Goal: Information Seeking & Learning: Learn about a topic

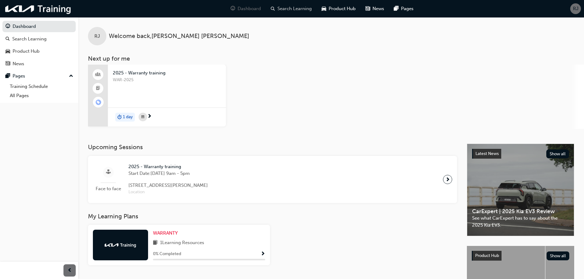
click at [297, 7] on span "Search Learning" at bounding box center [294, 8] width 34 height 7
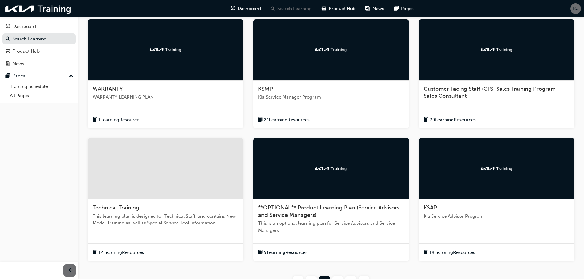
scroll to position [180, 0]
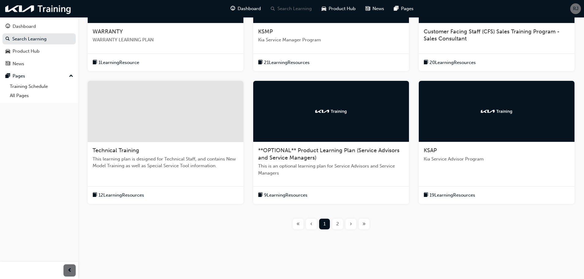
click at [452, 196] on span "19 Learning Resources" at bounding box center [452, 195] width 46 height 7
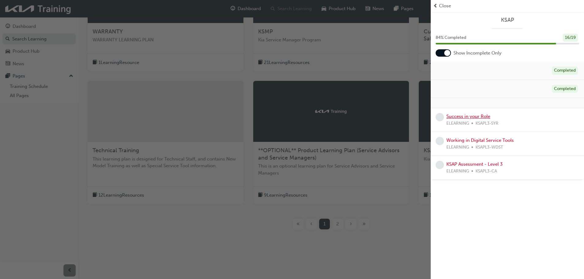
click at [470, 116] on link "Success in your Role" at bounding box center [468, 117] width 44 height 6
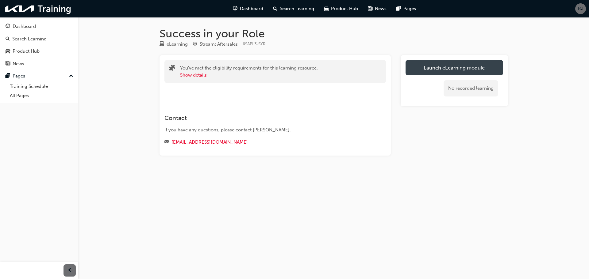
click at [452, 71] on link "Launch eLearning module" at bounding box center [453, 67] width 97 height 15
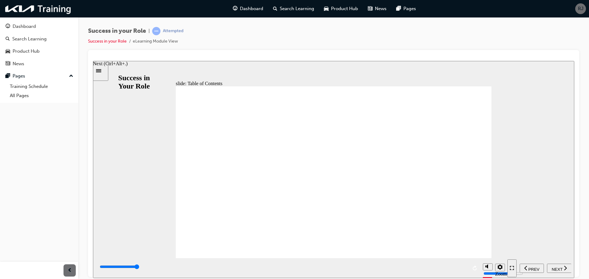
click at [555, 270] on span "NEXT" at bounding box center [556, 269] width 11 height 5
click at [556, 269] on span "NEXT" at bounding box center [556, 269] width 11 height 5
click at [555, 270] on div "NEXT" at bounding box center [559, 268] width 20 height 6
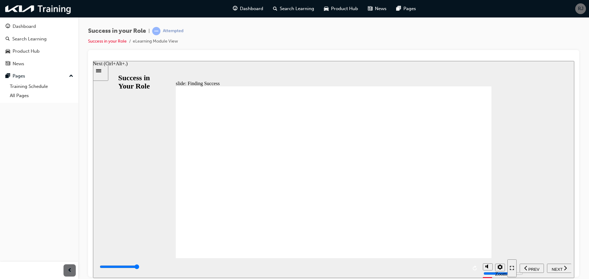
click at [555, 270] on div "NEXT" at bounding box center [559, 268] width 20 height 6
click at [555, 269] on span "NEXT" at bounding box center [556, 269] width 11 height 5
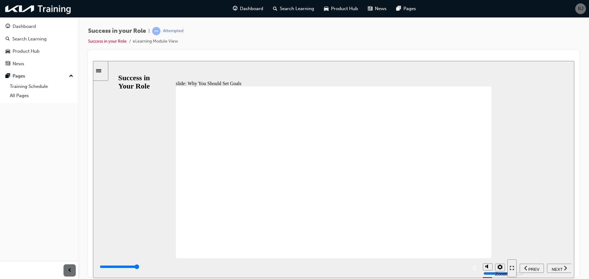
click at [557, 267] on span "NEXT" at bounding box center [556, 269] width 11 height 5
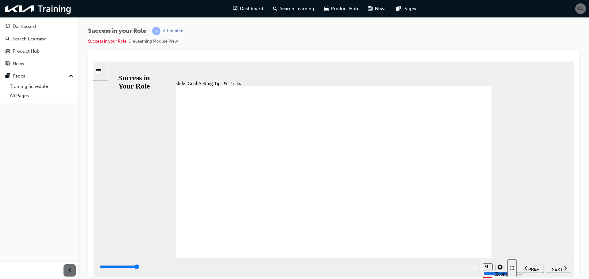
click at [559, 267] on span "NEXT" at bounding box center [556, 269] width 11 height 5
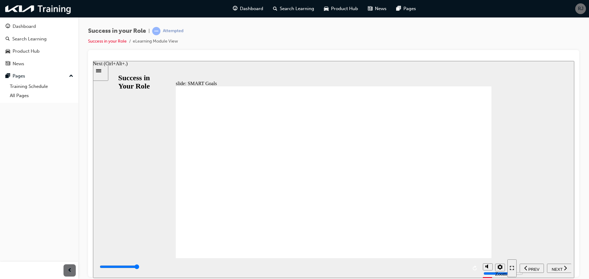
click at [560, 269] on span "NEXT" at bounding box center [556, 269] width 11 height 5
click at [553, 267] on span "NEXT" at bounding box center [556, 269] width 11 height 5
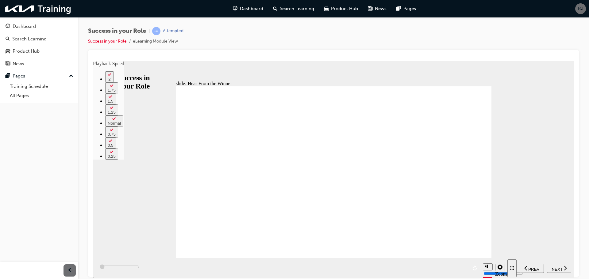
type input "100"
type input "0"
type input "200"
type input "0"
type input "500"
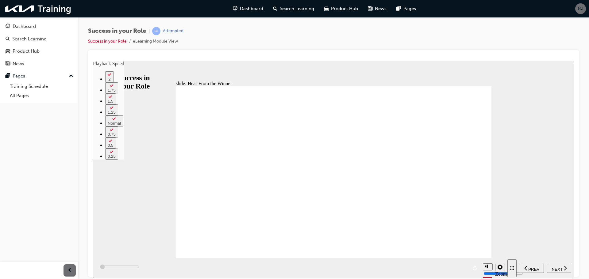
type input "0"
type input "700"
type input "1"
type input "1000"
type input "1"
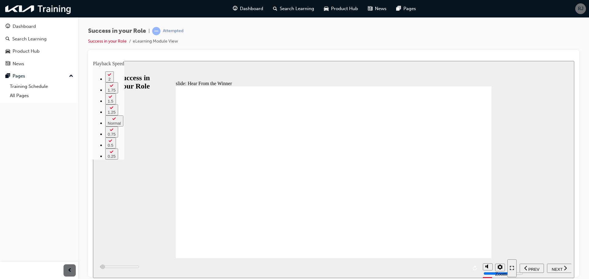
type input "1300"
type input "1"
type input "1500"
type input "1"
type input "1800"
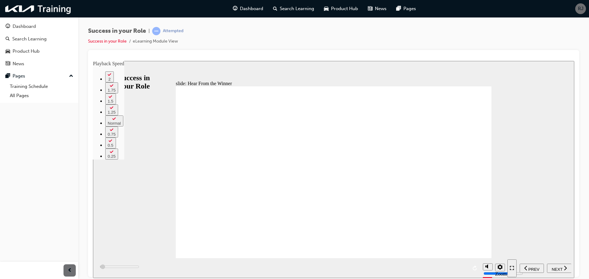
type input "2"
type input "2100"
type input "2"
type input "2300"
type input "2"
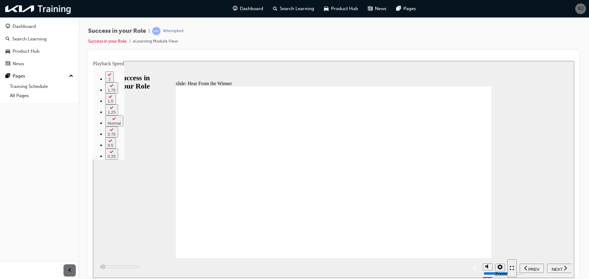
type input "2600"
type input "2"
type input "2900"
type input "3"
type input "3100"
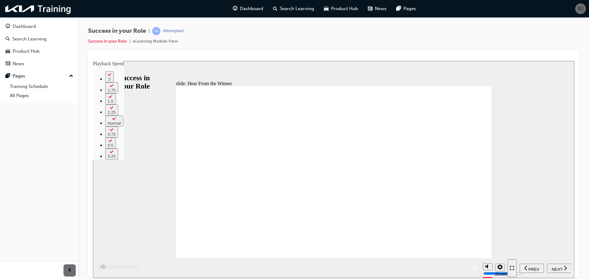
type input "3"
type input "3300"
type input "3"
type input "3400"
type input "3"
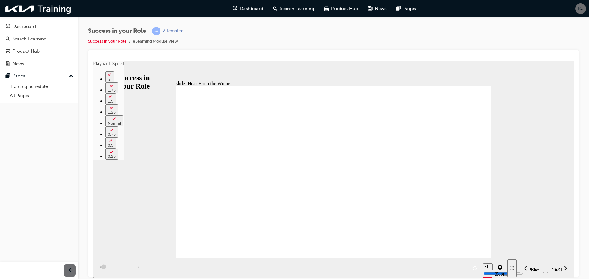
type input "3700"
type input "4"
type input "3900"
type input "4"
type input "4200"
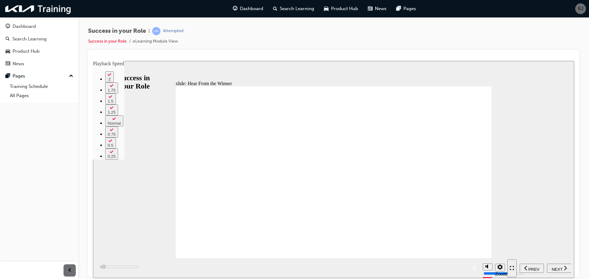
type input "4"
type input "4500"
type input "4"
type input "4700"
type input "5"
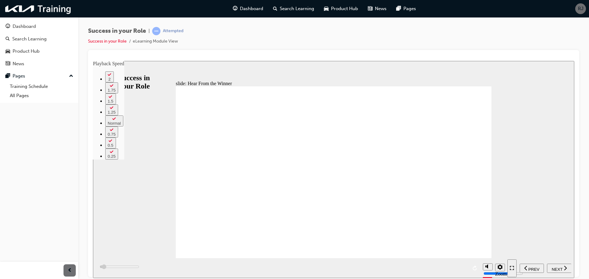
type input "5000"
type input "5"
type input "5300"
type input "5"
type input "5500"
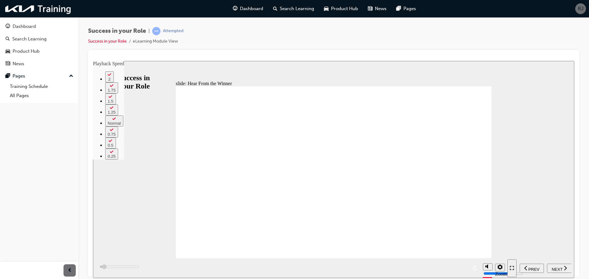
type input "5"
type input "5800"
type input "6"
type input "6000"
type input "6"
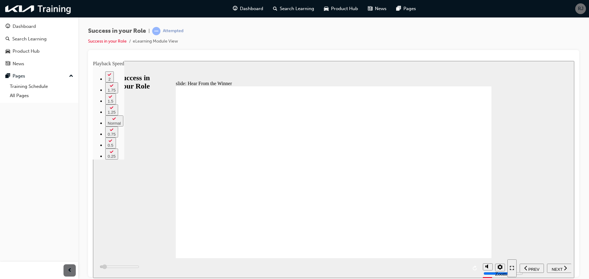
type input "6300"
type input "6"
type input "6600"
type input "6"
type input "6800"
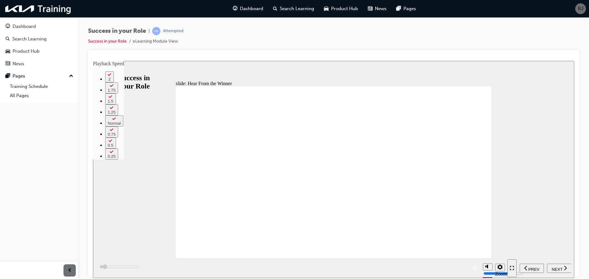
type input "7"
type input "7100"
type input "7"
type input "7400"
type input "7"
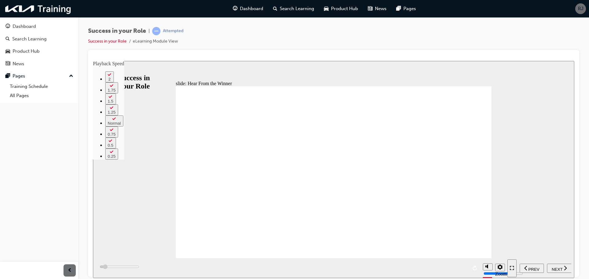
type input "7600"
type input "8"
type input "7900"
type input "8"
type input "8200"
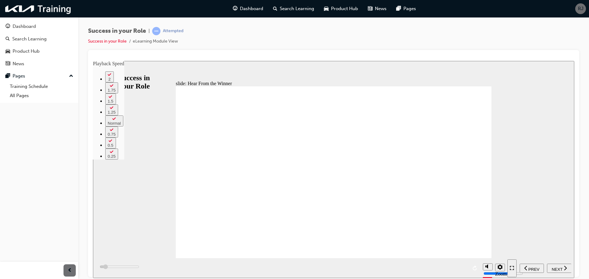
type input "8"
type input "8400"
type input "8"
type input "8700"
type input "9"
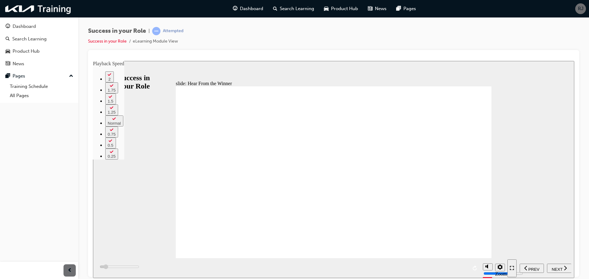
type input "9000"
type input "9"
type input "9200"
type input "9"
type input "9500"
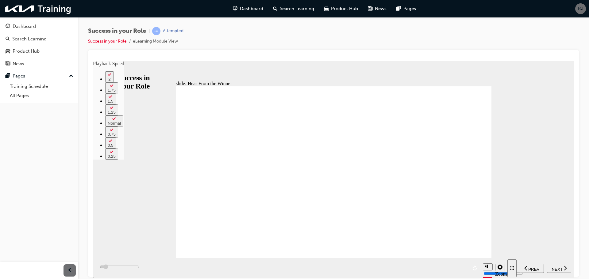
type input "9"
type input "9800"
type input "10"
type input "10000"
type input "10"
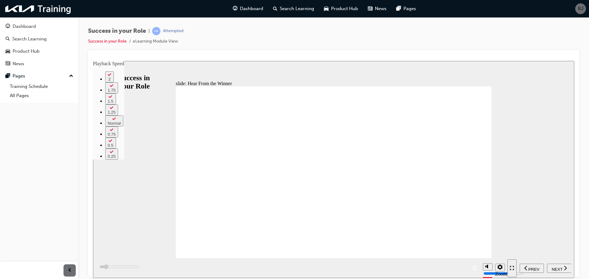
type input "10300"
type input "10"
type input "10600"
type input "10"
type input "10800"
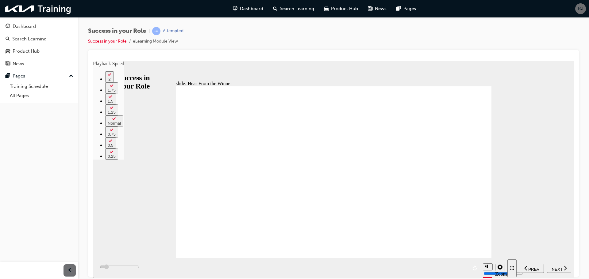
type input "11"
type input "11100"
type input "11"
type input "11400"
type input "11"
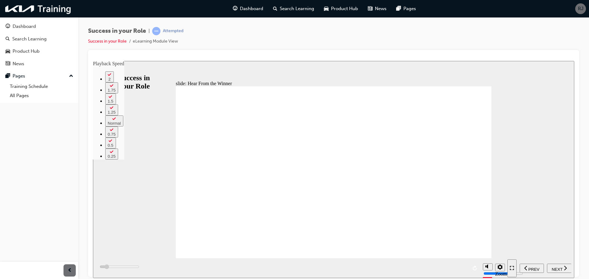
type input "11600"
type input "12"
type input "11900"
type input "12"
type input "12200"
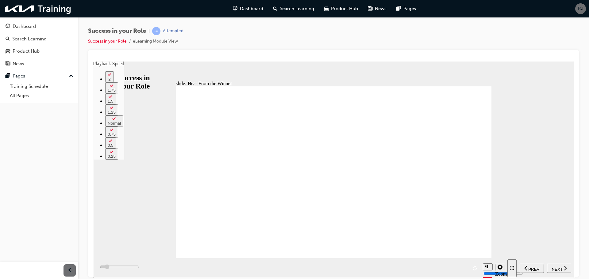
type input "12"
type input "12400"
type input "12"
type input "12700"
type input "13"
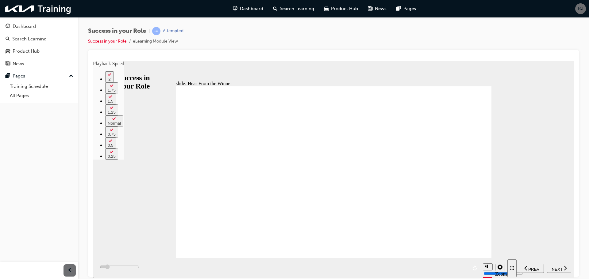
type input "13000"
type input "13"
type input "13200"
type input "13"
type input "13500"
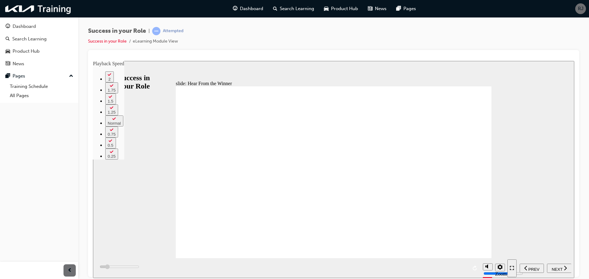
type input "13"
type input "13800"
type input "14"
type input "14000"
type input "14"
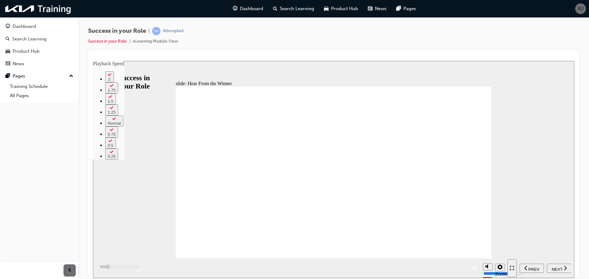
type input "14300"
type input "14"
type input "14600"
type input "14"
type input "14800"
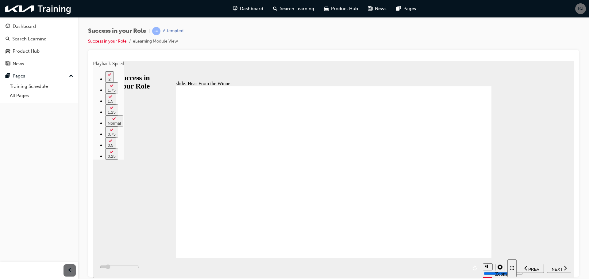
type input "15"
type input "15100"
type input "15"
type input "15400"
type input "15"
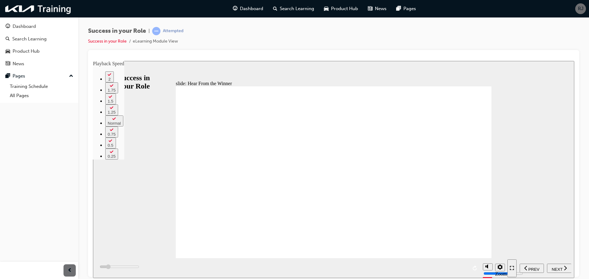
type input "15600"
type input "15"
type input "15900"
type input "16"
type input "16200"
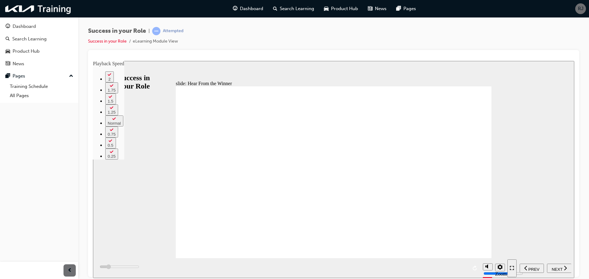
type input "16"
type input "16400"
type input "16"
type input "16700"
type input "17"
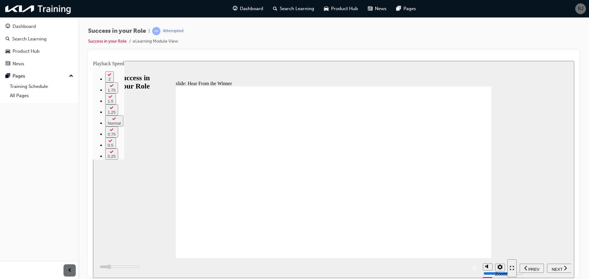
type input "16900"
type input "17"
type input "17200"
type input "17"
type input "17500"
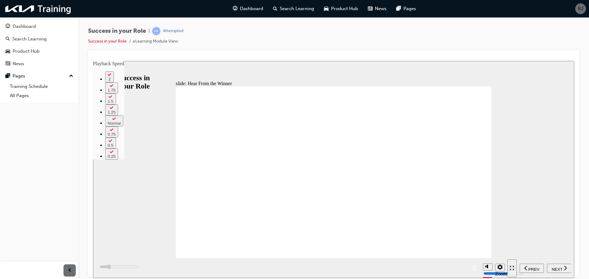
type input "17"
type input "17700"
type input "18"
type input "18000"
type input "18"
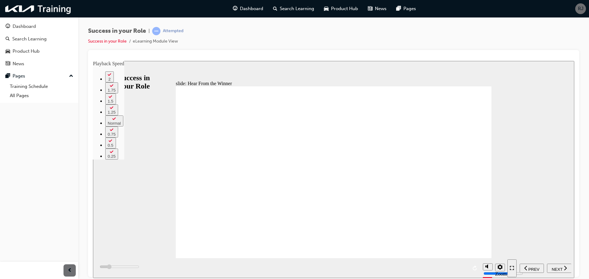
type input "18300"
type input "18"
type input "18500"
type input "18"
type input "18800"
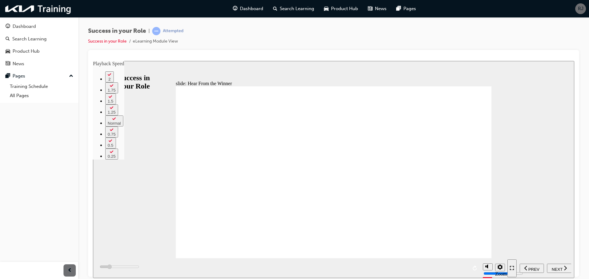
type input "19"
type input "19100"
type input "19"
type input "19300"
type input "19"
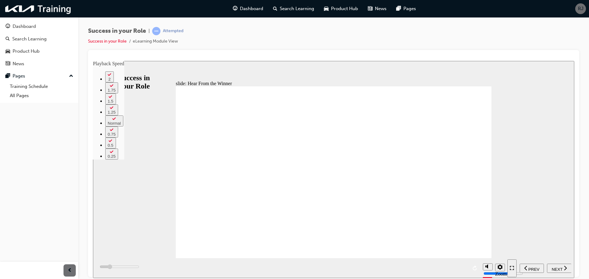
type input "19600"
type input "19"
type input "19900"
type input "20"
type input "20100"
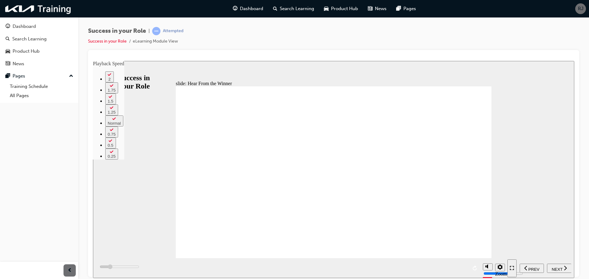
type input "20"
type input "20400"
type input "20"
type input "20700"
type input "21"
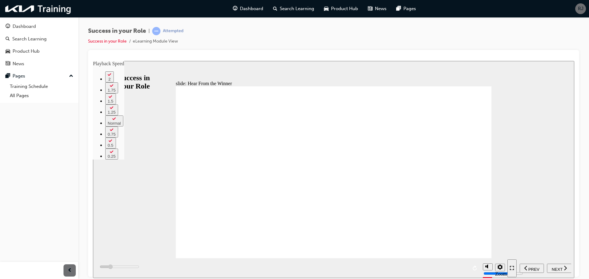
type input "20900"
type input "21"
type input "21200"
type input "21"
type input "21500"
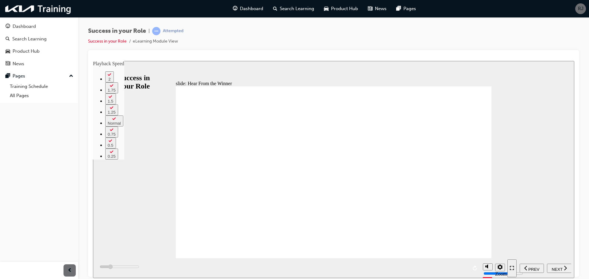
type input "21"
type input "21700"
type input "22"
type input "22000"
type input "22"
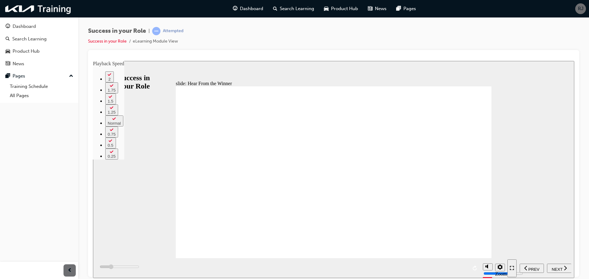
type input "22300"
type input "22"
type input "22500"
type input "22"
type input "22800"
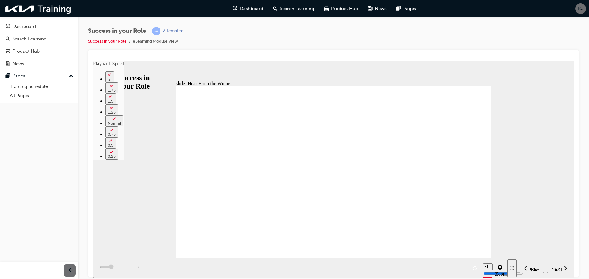
type input "23"
type input "23100"
type input "23"
type input "23300"
type input "23"
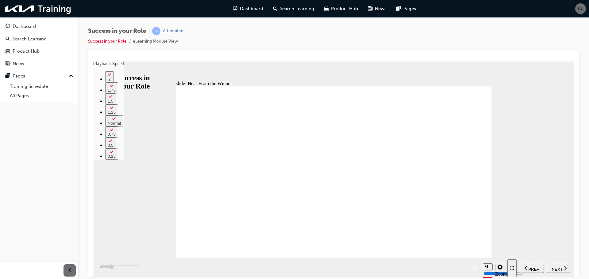
type input "23600"
type input "23"
type input "23900"
type input "24"
type input "24100"
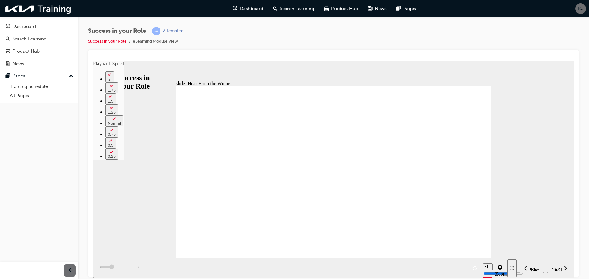
type input "24"
type input "24400"
type input "24"
type input "24600"
type input "25"
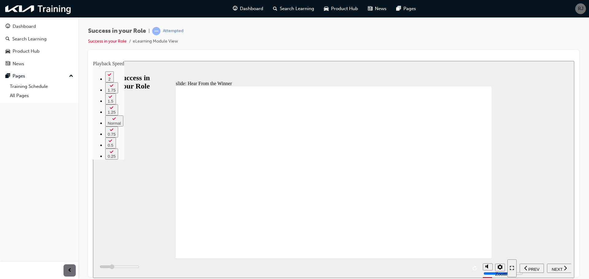
type input "24900"
type input "25"
type input "25200"
type input "25"
type input "25400"
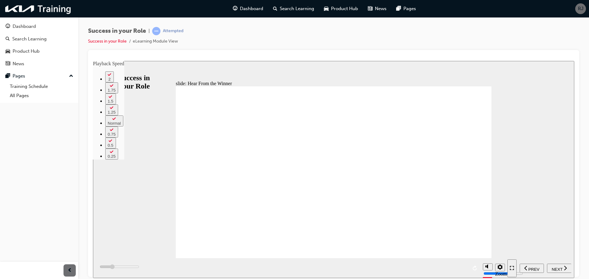
type input "25"
type input "25700"
type input "26"
type input "26000"
type input "26"
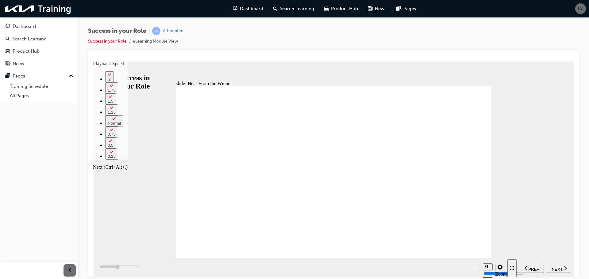
click at [559, 269] on span "NEXT" at bounding box center [556, 269] width 11 height 5
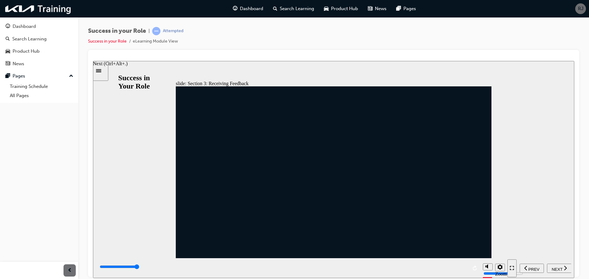
click at [559, 269] on span "NEXT" at bounding box center [556, 269] width 11 height 5
click at [557, 269] on span "NEXT" at bounding box center [556, 269] width 11 height 5
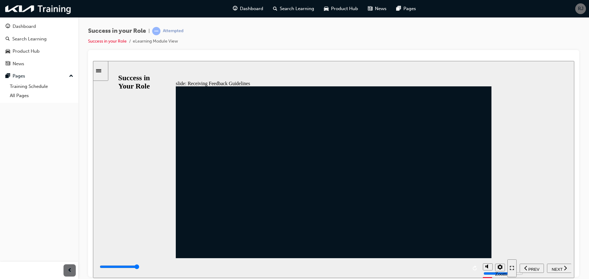
click at [555, 268] on span "NEXT" at bounding box center [556, 269] width 11 height 5
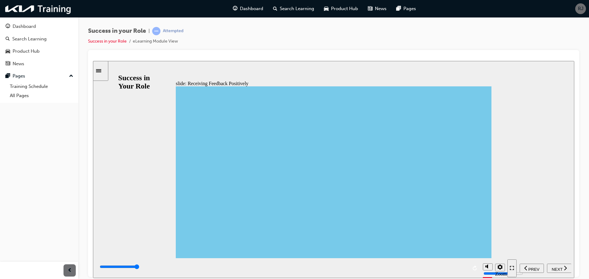
click at [561, 269] on span "NEXT" at bounding box center [556, 269] width 11 height 5
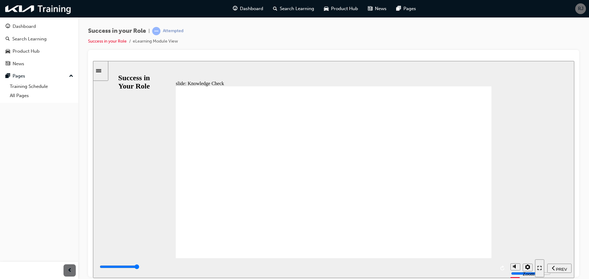
click at [559, 269] on span "NEXT" at bounding box center [556, 269] width 11 height 5
click at [559, 267] on span "NEXT" at bounding box center [556, 269] width 11 height 5
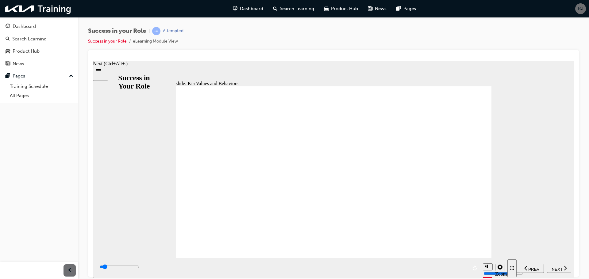
click at [557, 267] on span "NEXT" at bounding box center [556, 269] width 11 height 5
click at [559, 268] on span "NEXT" at bounding box center [556, 269] width 11 height 5
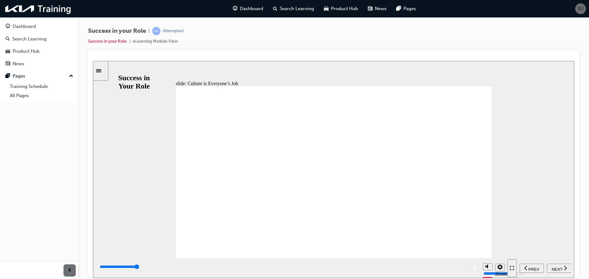
click at [557, 267] on span "NEXT" at bounding box center [556, 269] width 11 height 5
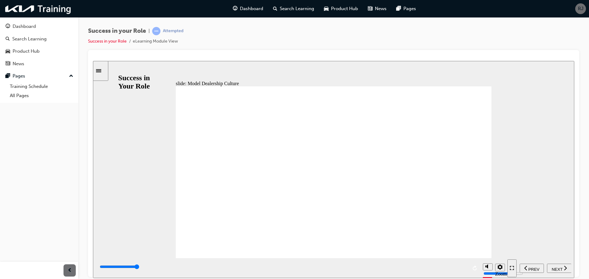
click at [561, 269] on span "NEXT" at bounding box center [556, 269] width 11 height 5
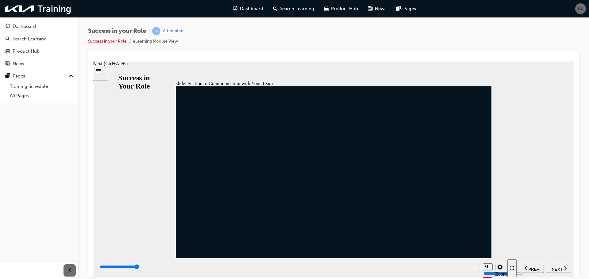
click at [559, 268] on span "NEXT" at bounding box center [556, 269] width 11 height 5
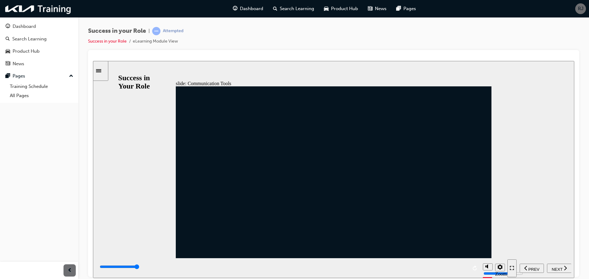
click at [558, 267] on span "NEXT" at bounding box center [556, 269] width 11 height 5
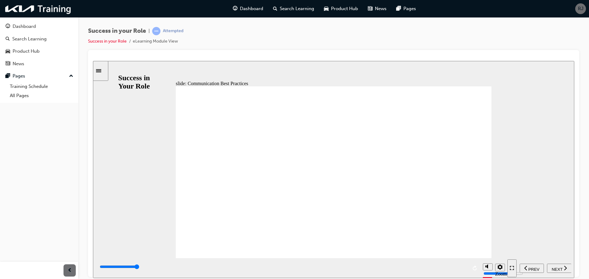
click at [560, 270] on span "NEXT" at bounding box center [556, 269] width 11 height 5
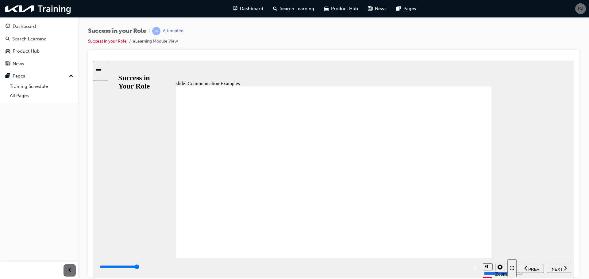
drag, startPoint x: 338, startPoint y: 175, endPoint x: 307, endPoint y: 188, distance: 34.1
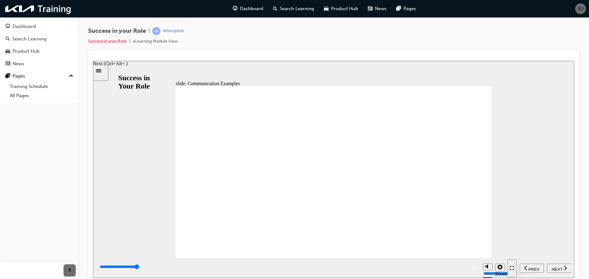
click at [557, 267] on span "NEXT" at bounding box center [556, 269] width 11 height 5
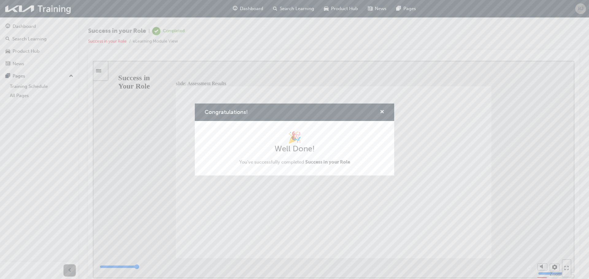
click at [383, 114] on span "cross-icon" at bounding box center [382, 113] width 5 height 6
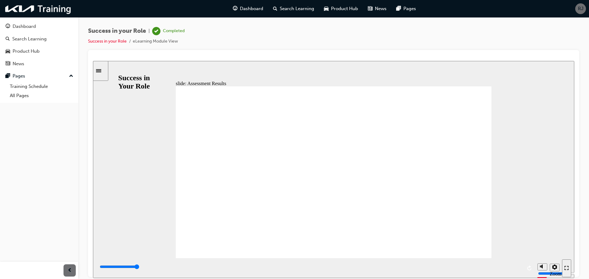
click at [282, 10] on span "Search Learning" at bounding box center [297, 8] width 34 height 7
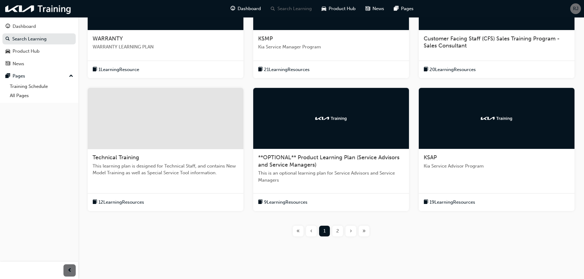
scroll to position [180, 0]
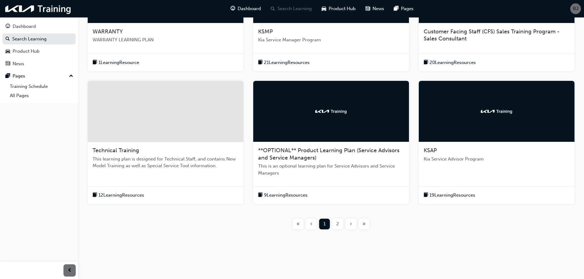
click at [463, 196] on span "19 Learning Resources" at bounding box center [452, 195] width 46 height 7
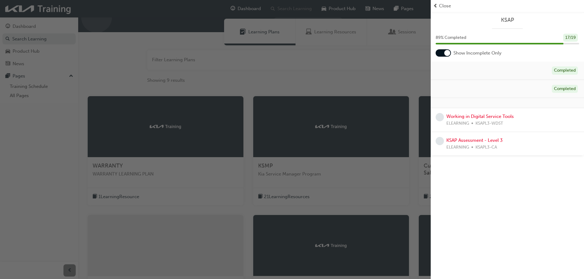
scroll to position [0, 0]
